Goal: Information Seeking & Learning: Learn about a topic

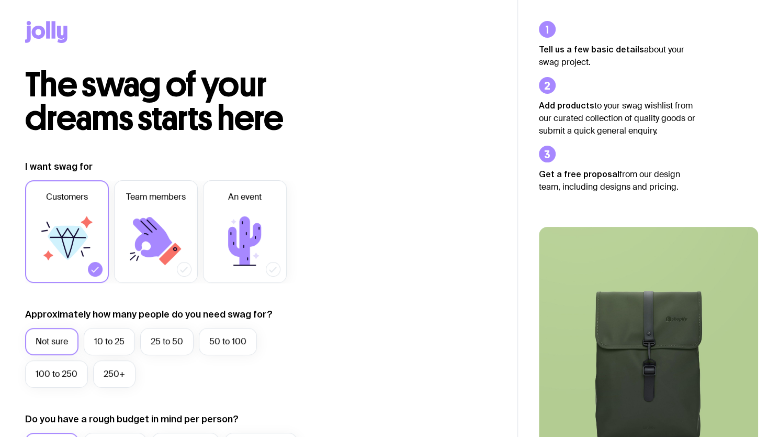
click at [53, 33] on icon at bounding box center [54, 29] width 4 height 17
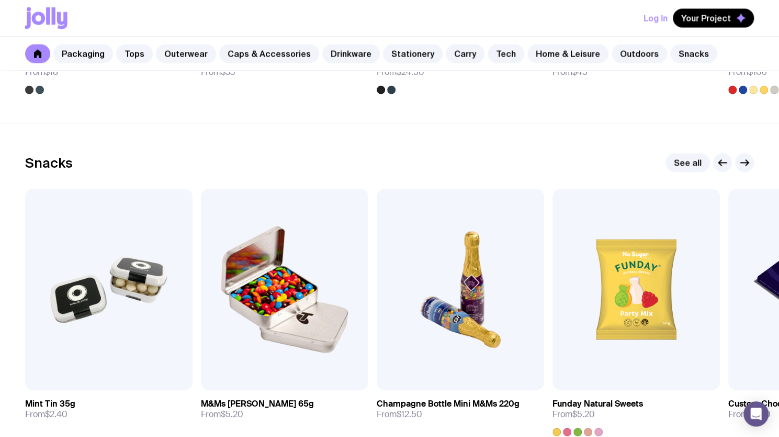
scroll to position [3649, 0]
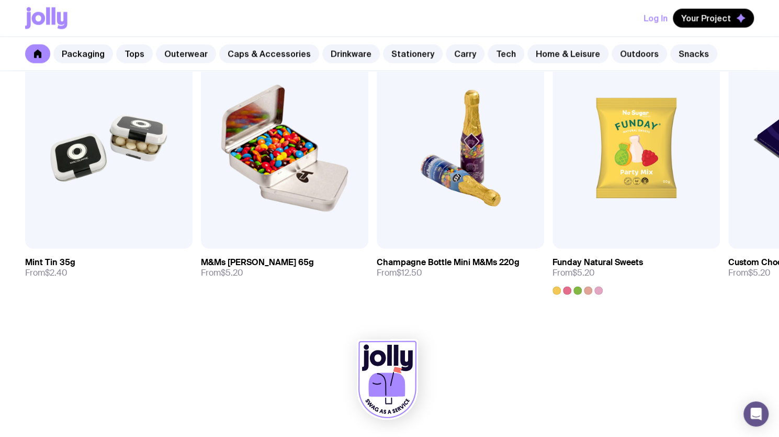
click at [386, 388] on icon at bounding box center [381, 384] width 9 height 23
click at [753, 419] on div "Open Intercom Messenger" at bounding box center [757, 414] width 28 height 28
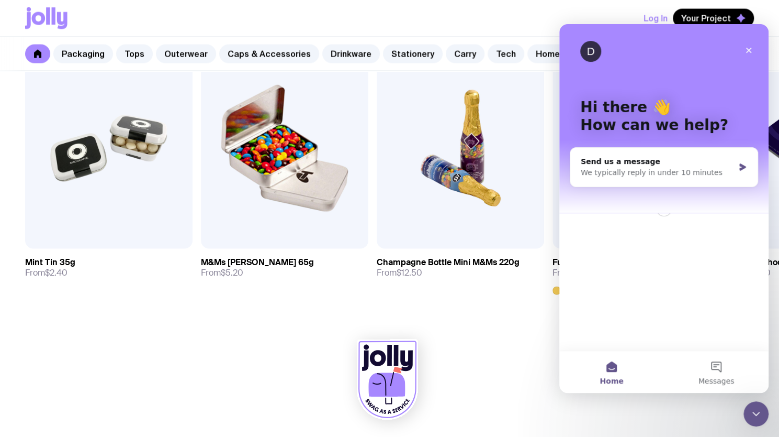
scroll to position [0, 0]
click at [587, 53] on div "D" at bounding box center [590, 51] width 21 height 21
click at [746, 50] on icon "Close" at bounding box center [749, 50] width 8 height 8
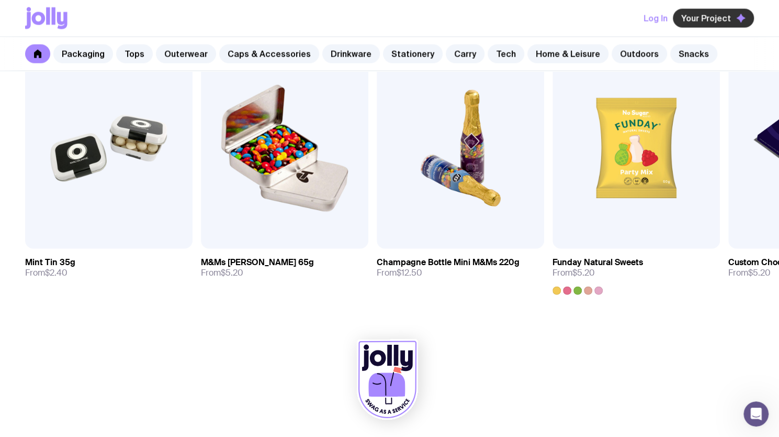
click at [725, 11] on button "Your Project" at bounding box center [713, 18] width 81 height 19
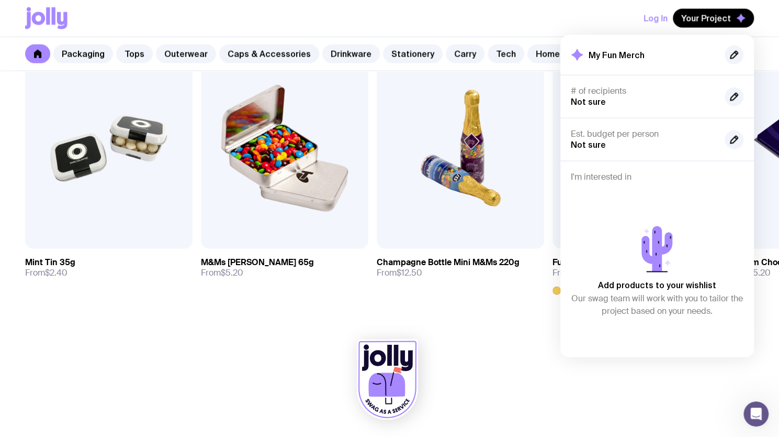
click at [659, 14] on button "Log In" at bounding box center [656, 18] width 24 height 19
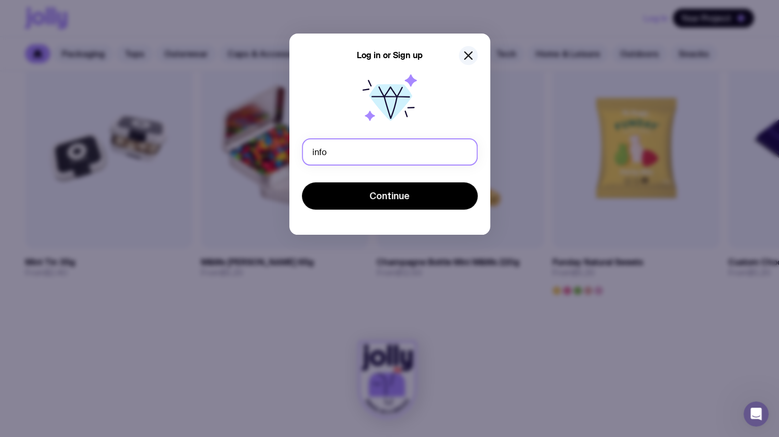
type input "[EMAIL_ADDRESS][DOMAIN_NAME]"
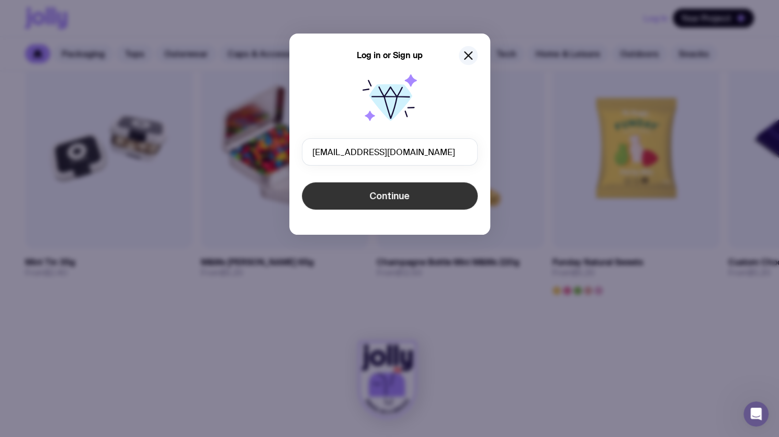
click at [377, 197] on span "Continue" at bounding box center [390, 195] width 40 height 13
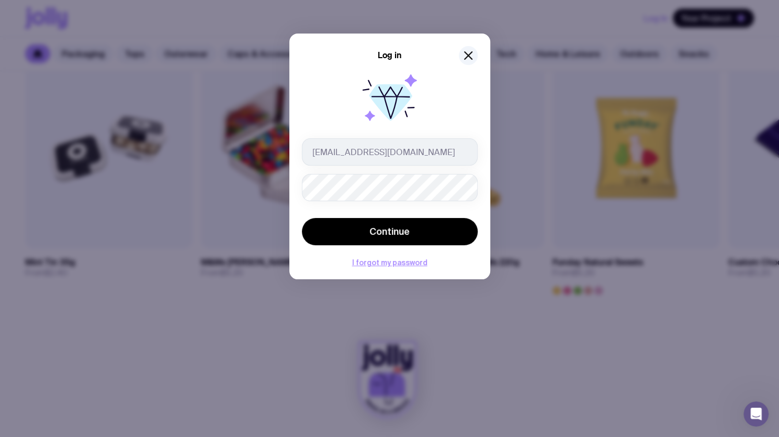
click at [302, 218] on button "Continue" at bounding box center [390, 231] width 176 height 27
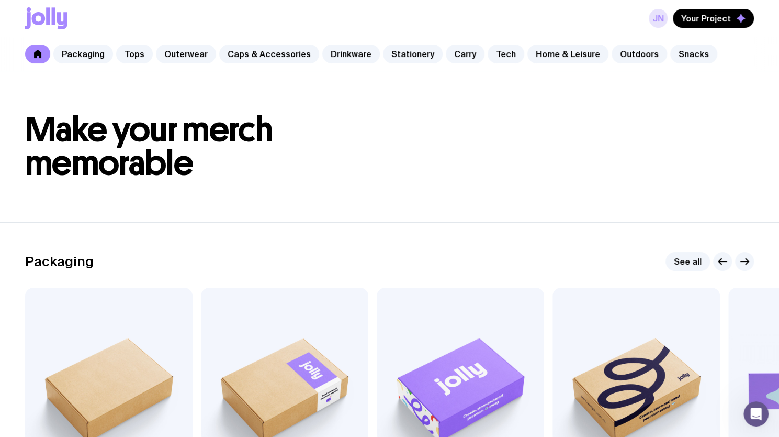
click at [657, 19] on link "JN" at bounding box center [658, 18] width 19 height 19
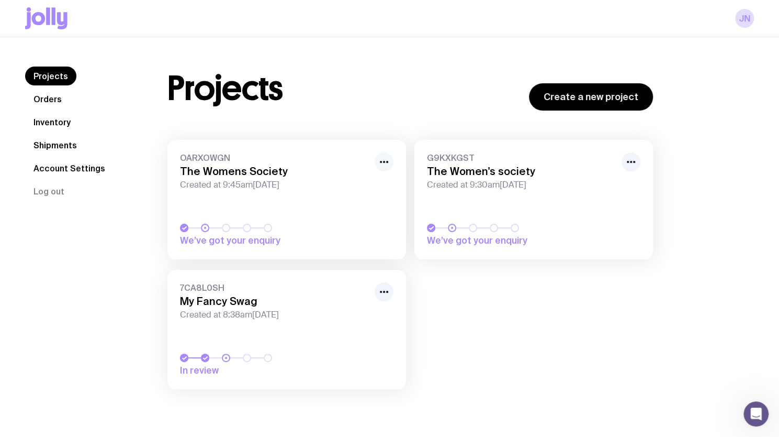
click at [387, 159] on icon "button" at bounding box center [384, 161] width 13 height 13
click at [117, 265] on div "Projects Orders Inventory Shipments Account Settings Log out" at bounding box center [83, 220] width 117 height 308
click at [61, 172] on link "Account Settings" at bounding box center [69, 168] width 88 height 19
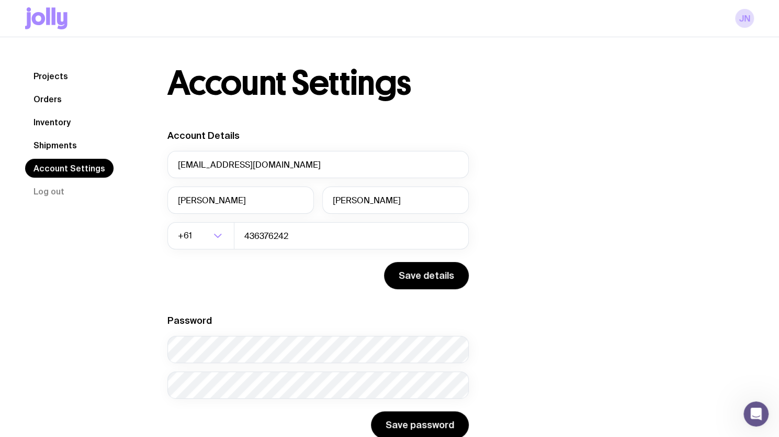
click at [56, 97] on link "Orders" at bounding box center [47, 99] width 45 height 19
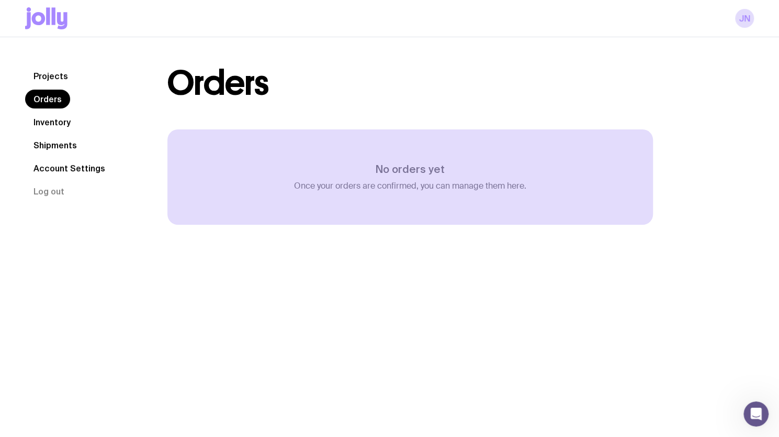
click at [46, 73] on link "Projects" at bounding box center [50, 75] width 51 height 19
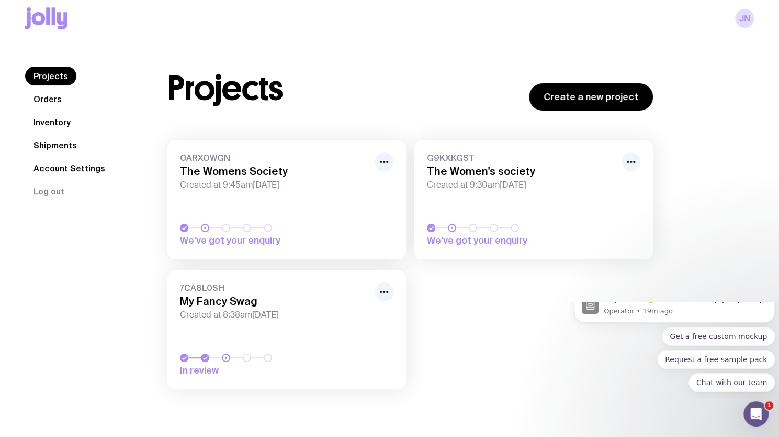
click at [44, 13] on icon at bounding box center [46, 18] width 42 height 22
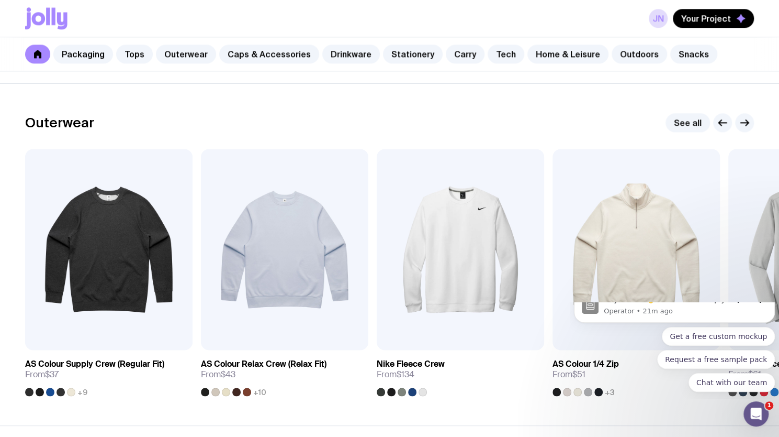
scroll to position [821, 0]
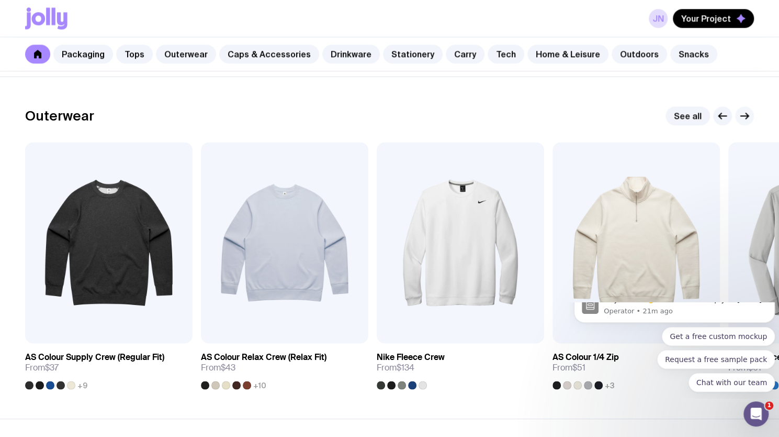
click at [741, 113] on icon "button" at bounding box center [745, 115] width 13 height 13
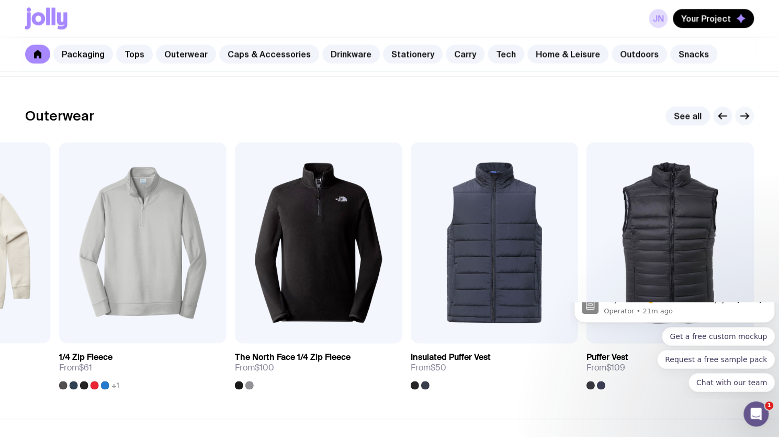
click at [741, 113] on icon "button" at bounding box center [745, 115] width 13 height 13
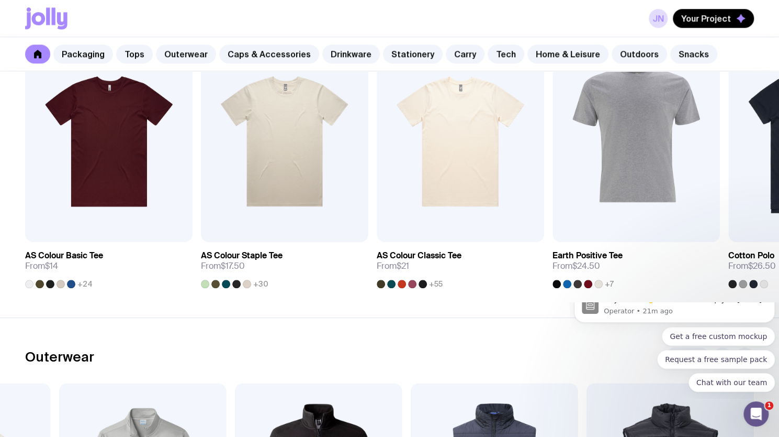
scroll to position [0, 0]
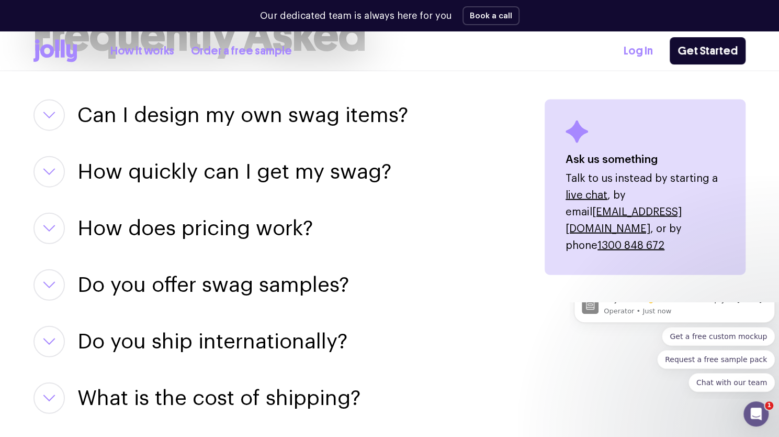
scroll to position [1352, 0]
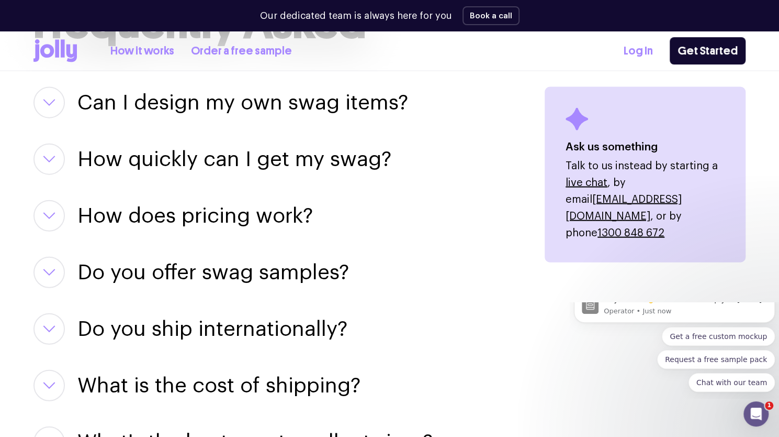
click at [57, 219] on button "button" at bounding box center [48, 215] width 31 height 31
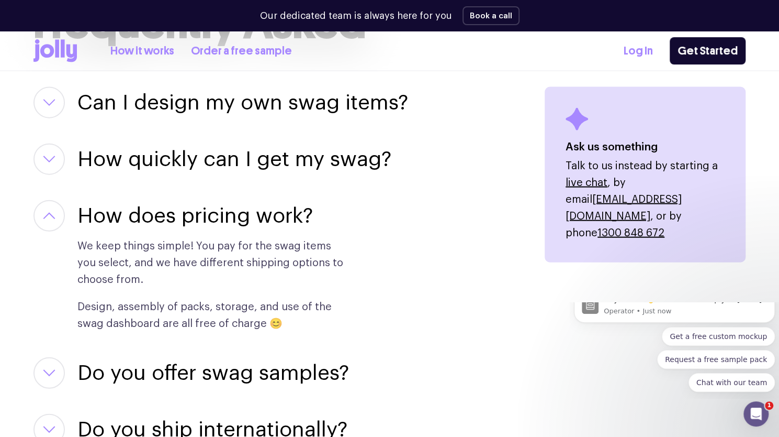
click at [49, 165] on button "button" at bounding box center [48, 158] width 31 height 31
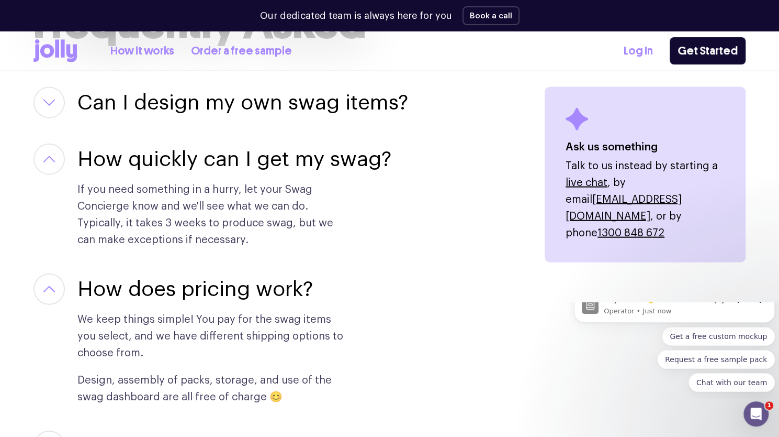
click at [49, 165] on button "button" at bounding box center [48, 158] width 31 height 31
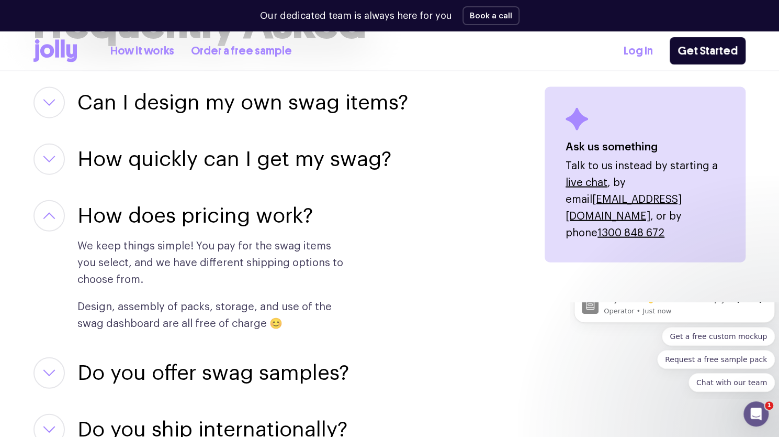
click at [509, 312] on div "How does pricing work? We keep things simple! You pay for the swag items you se…" at bounding box center [276, 266] width 486 height 132
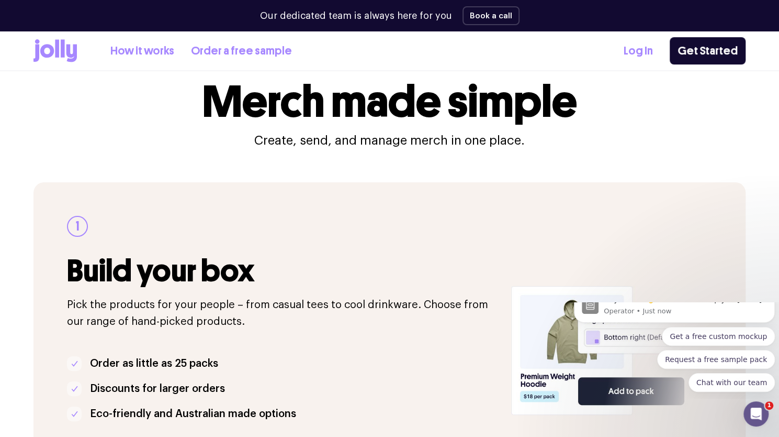
scroll to position [0, 0]
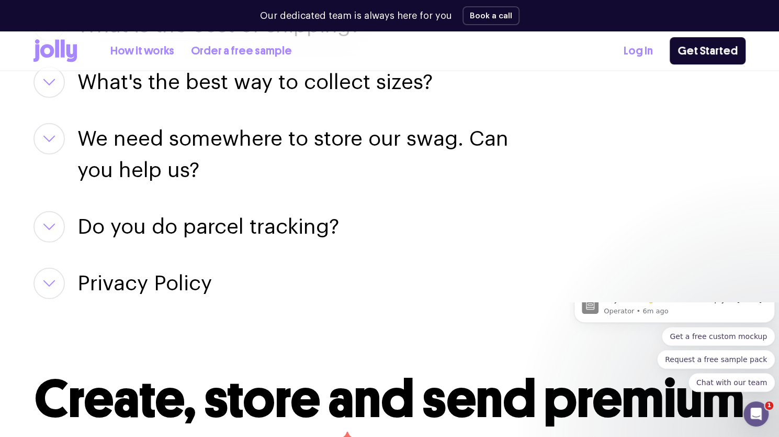
scroll to position [1722, 0]
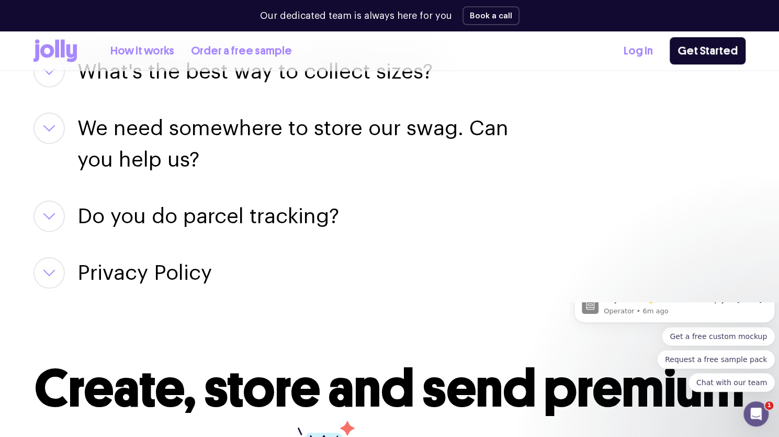
click at [129, 221] on h3 "Do you do parcel tracking?" at bounding box center [208, 215] width 262 height 31
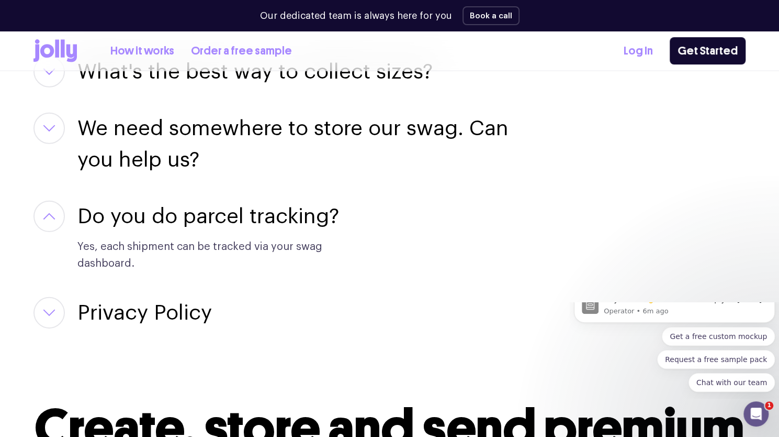
click at [129, 221] on h3 "Do you do parcel tracking?" at bounding box center [208, 215] width 262 height 31
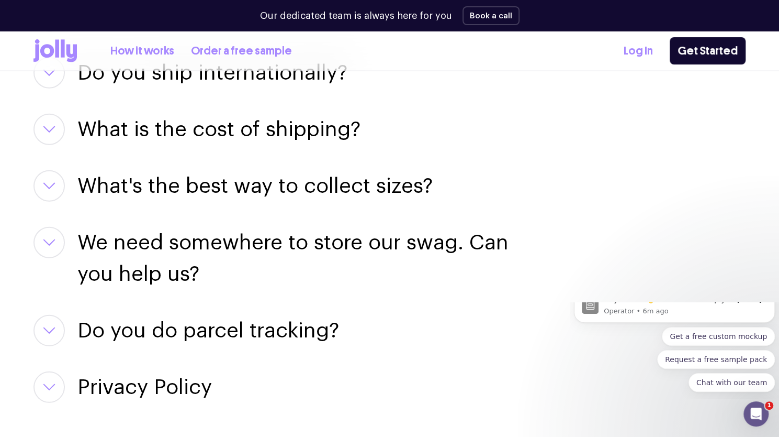
scroll to position [1557, 0]
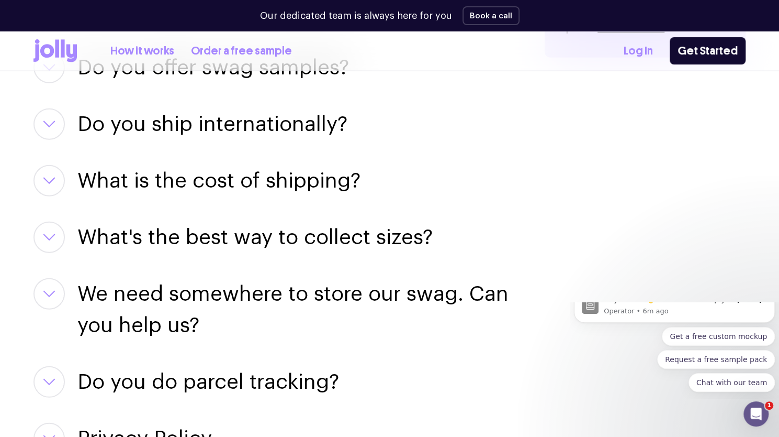
click at [361, 237] on h3 "What's the best way to collect sizes?" at bounding box center [254, 236] width 355 height 31
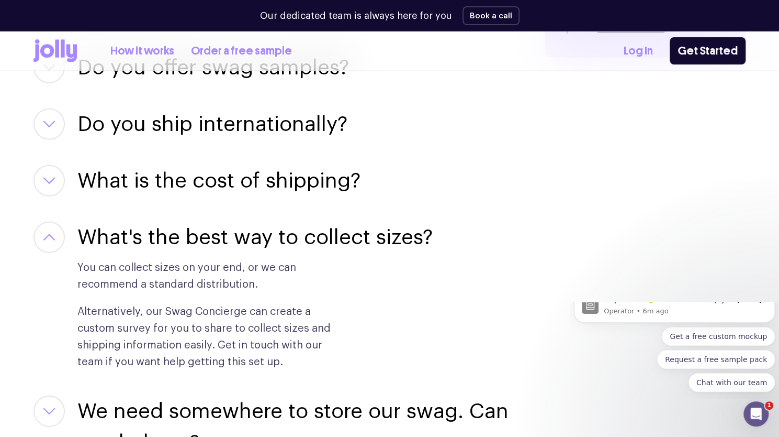
click at [361, 237] on h3 "What's the best way to collect sizes?" at bounding box center [254, 236] width 355 height 31
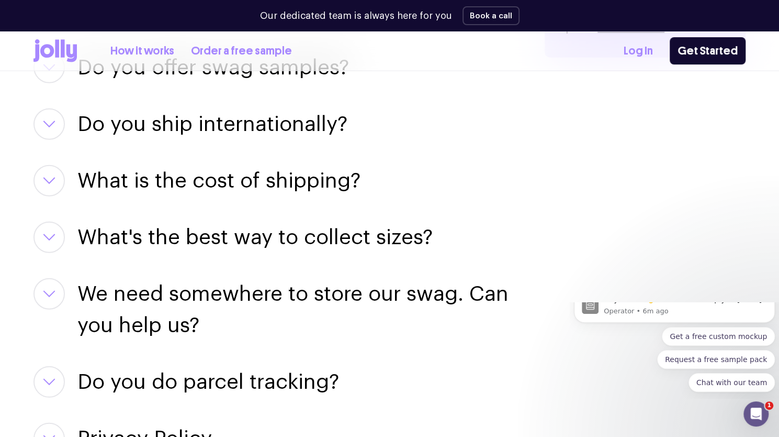
click at [329, 192] on h3 "What is the cost of shipping?" at bounding box center [218, 180] width 283 height 31
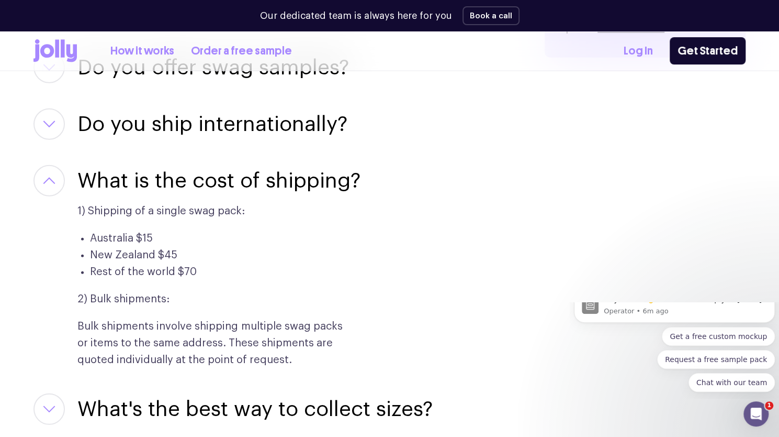
click at [329, 192] on h3 "What is the cost of shipping?" at bounding box center [218, 180] width 283 height 31
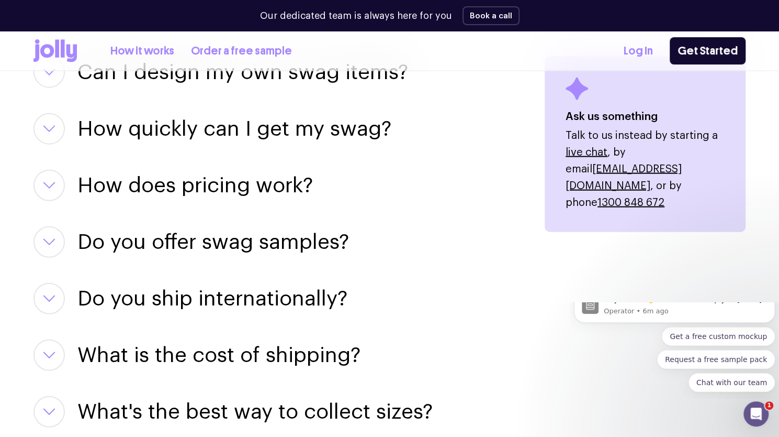
scroll to position [1377, 0]
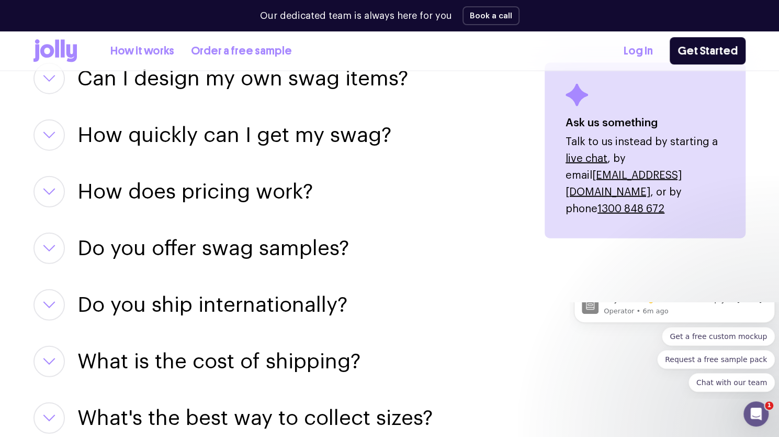
click at [318, 247] on h3 "Do you offer swag samples?" at bounding box center [213, 247] width 272 height 31
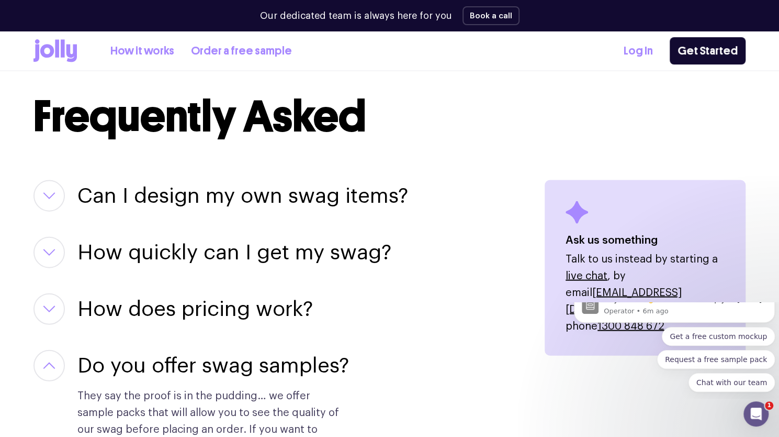
scroll to position [1246, 0]
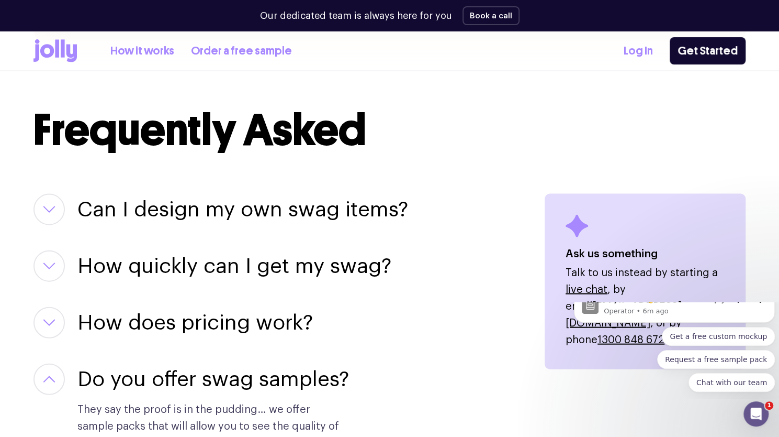
click at [299, 318] on h3 "How does pricing work?" at bounding box center [195, 322] width 236 height 31
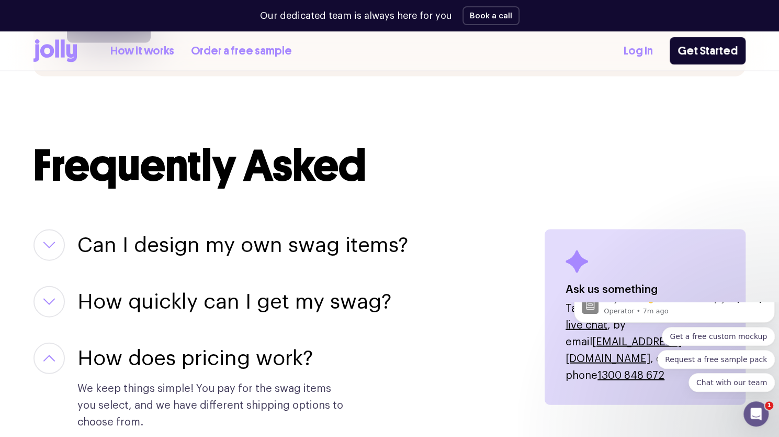
scroll to position [1193, 0]
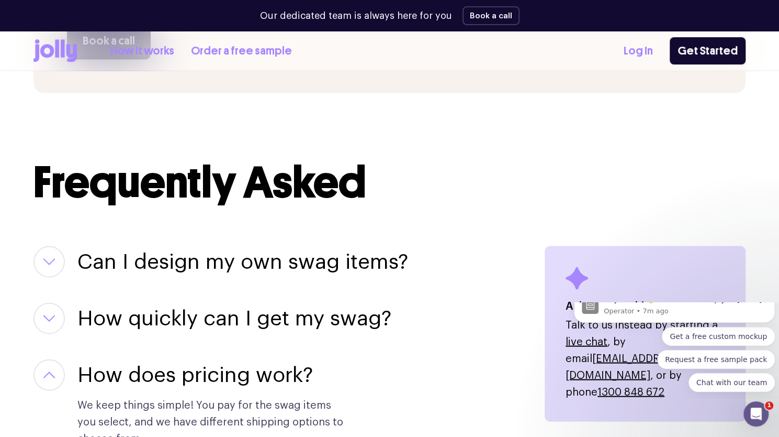
click at [339, 326] on h3 "How quickly can I get my swag?" at bounding box center [234, 318] width 314 height 31
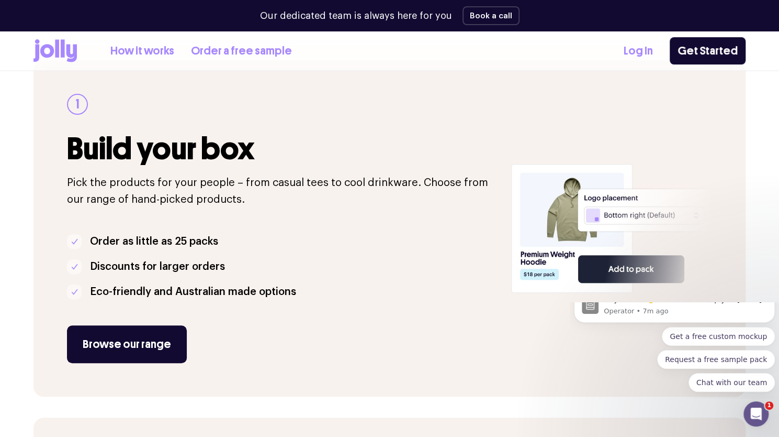
scroll to position [79, 0]
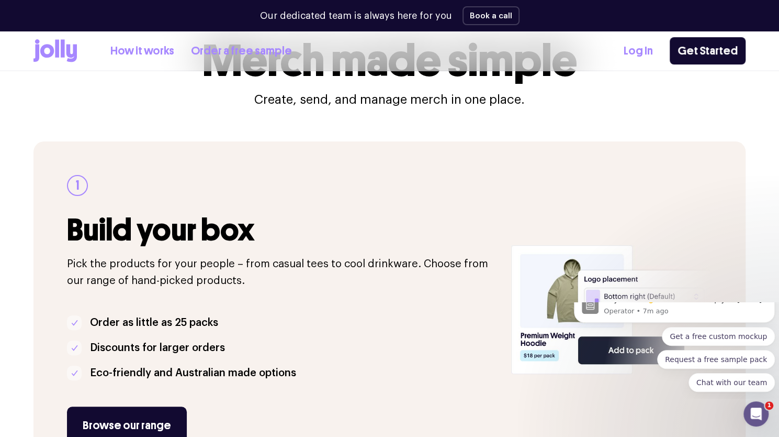
click at [384, 359] on ul "Order as little as 25 packs Discounts for larger orders Eco-friendly and Austra…" at bounding box center [283, 347] width 432 height 67
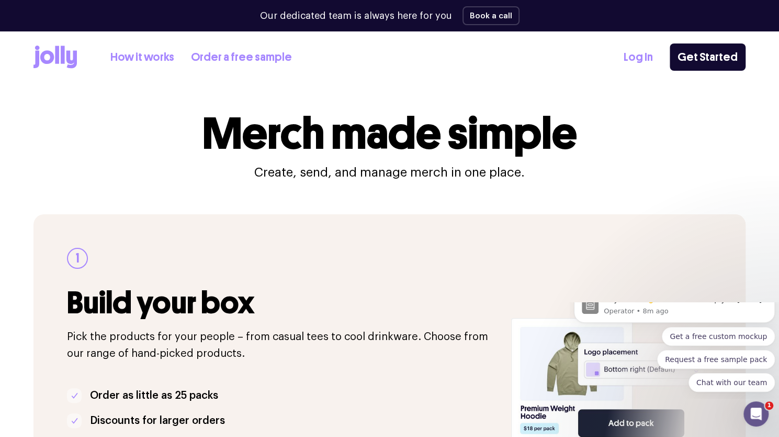
scroll to position [0, 0]
